Goal: Entertainment & Leisure: Consume media (video, audio)

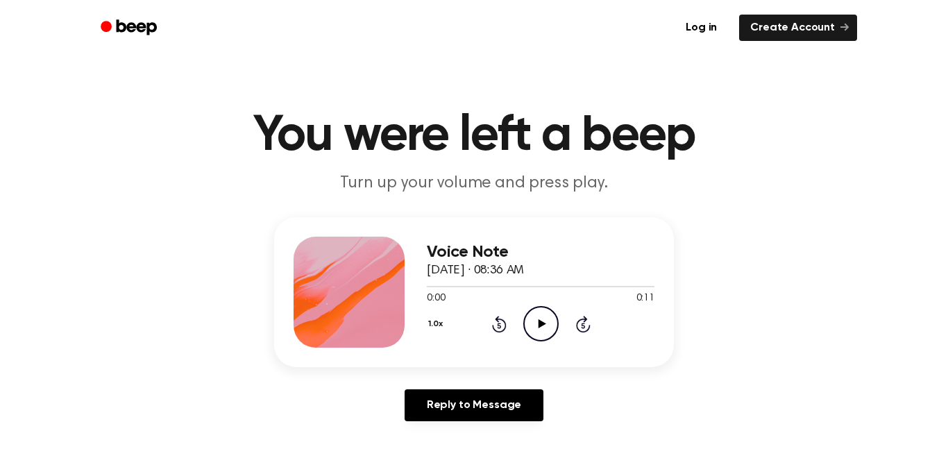
click at [549, 347] on div "Voice Note October 9, 2025 · 08:36 AM 0:00 0:11 Your browser does not support t…" at bounding box center [541, 292] width 228 height 111
click at [550, 314] on icon "Play Audio" at bounding box center [540, 323] width 35 height 35
click at [541, 350] on div "Voice Note October 9, 2025 · 08:36 AM 0:00 0:11 Your browser does not support t…" at bounding box center [474, 292] width 400 height 150
click at [538, 333] on icon "Play Audio" at bounding box center [540, 323] width 35 height 35
click at [537, 326] on icon "Pause Audio" at bounding box center [540, 323] width 35 height 35
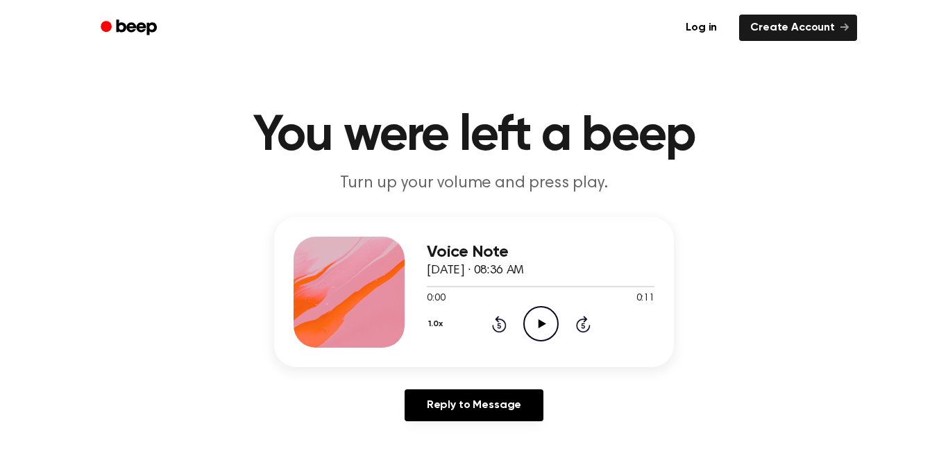
click at [544, 324] on icon at bounding box center [542, 323] width 8 height 9
click at [537, 341] on circle at bounding box center [541, 324] width 34 height 34
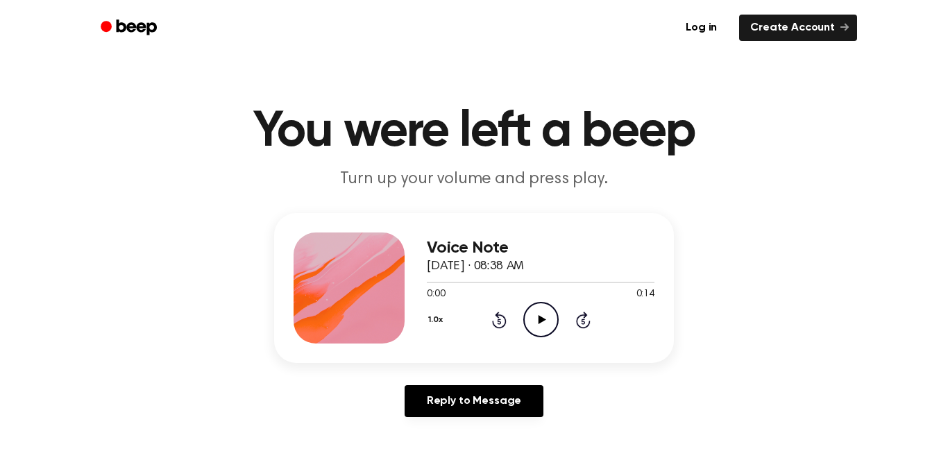
scroll to position [8, 0]
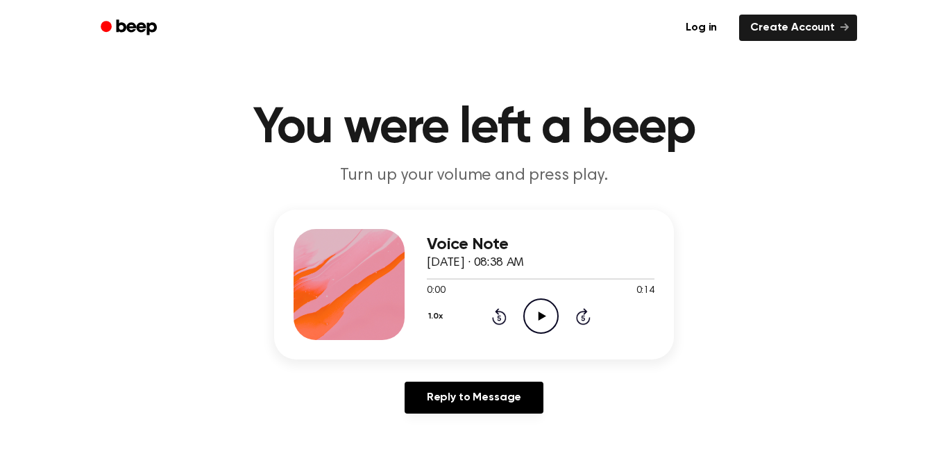
click at [552, 312] on icon "Play Audio" at bounding box center [540, 315] width 35 height 35
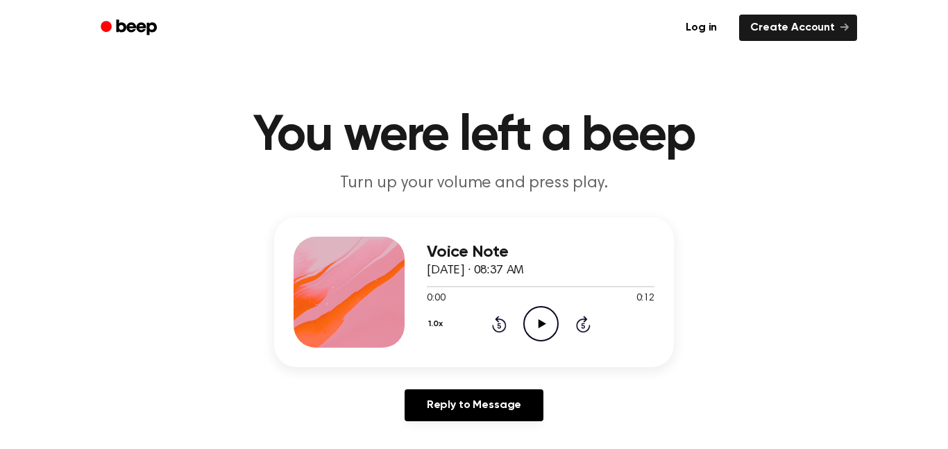
click at [544, 317] on icon "Play Audio" at bounding box center [540, 323] width 35 height 35
